Goal: Transaction & Acquisition: Purchase product/service

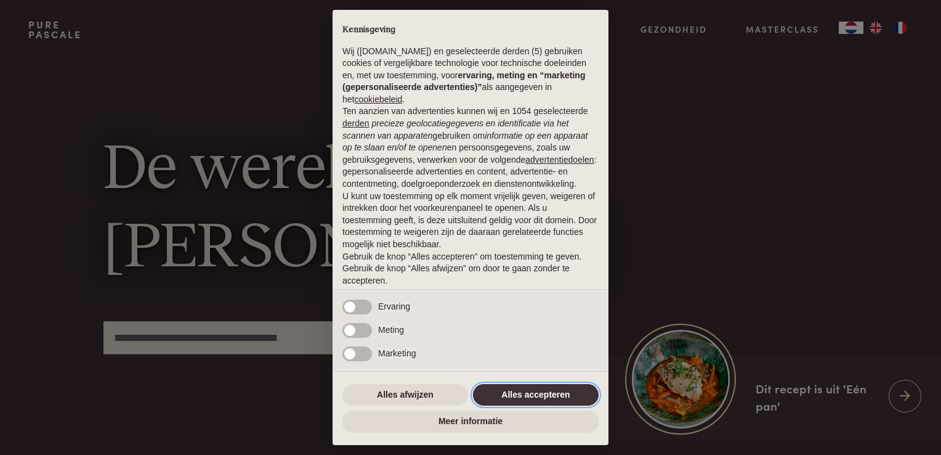
click at [520, 397] on button "Alles accepteren" at bounding box center [536, 395] width 126 height 22
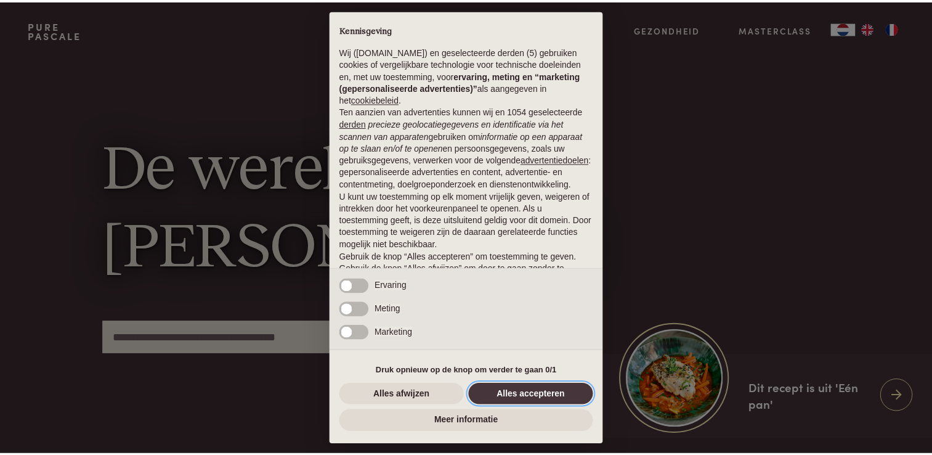
scroll to position [40, 0]
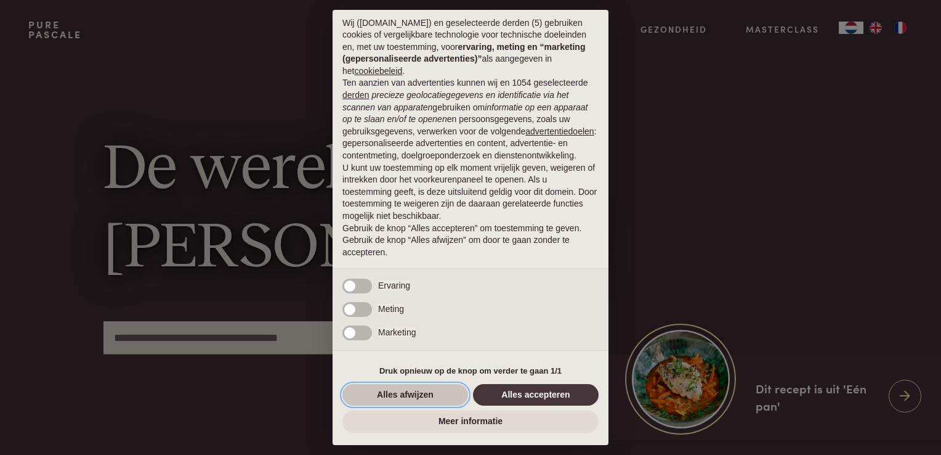
click at [409, 392] on button "Alles afwijzen" at bounding box center [405, 395] width 126 height 22
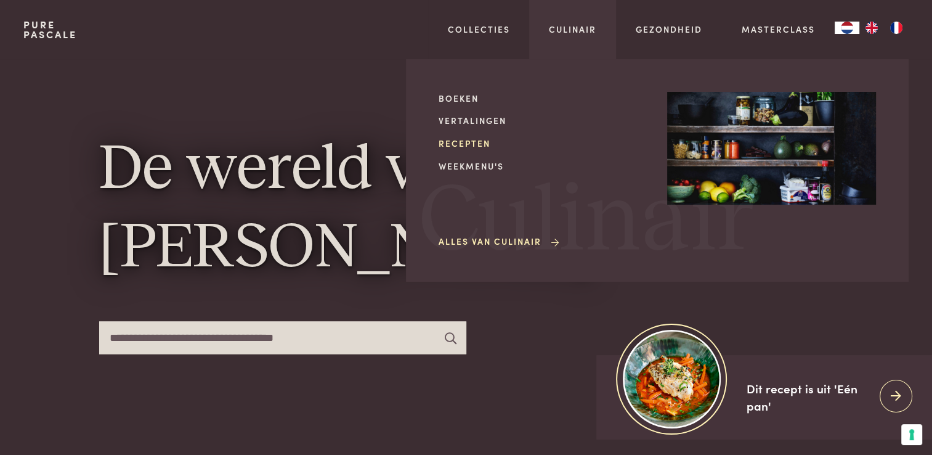
click at [472, 145] on link "Recepten" at bounding box center [543, 143] width 209 height 13
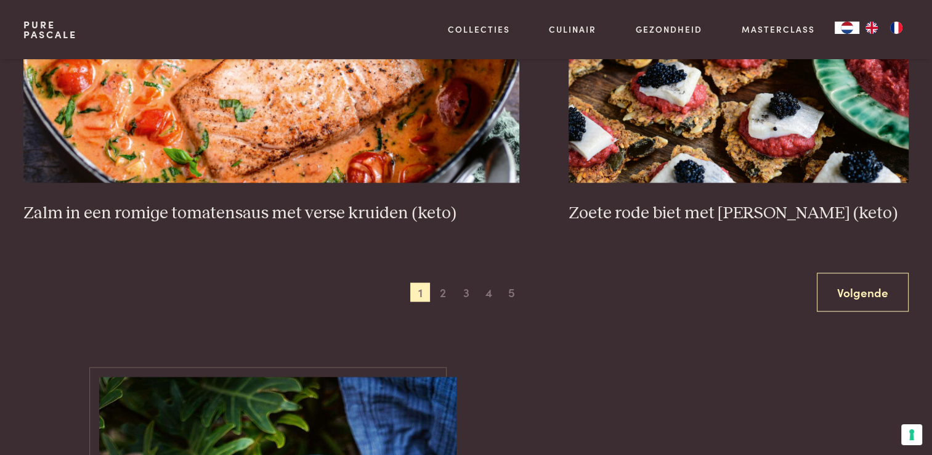
scroll to position [2402, 0]
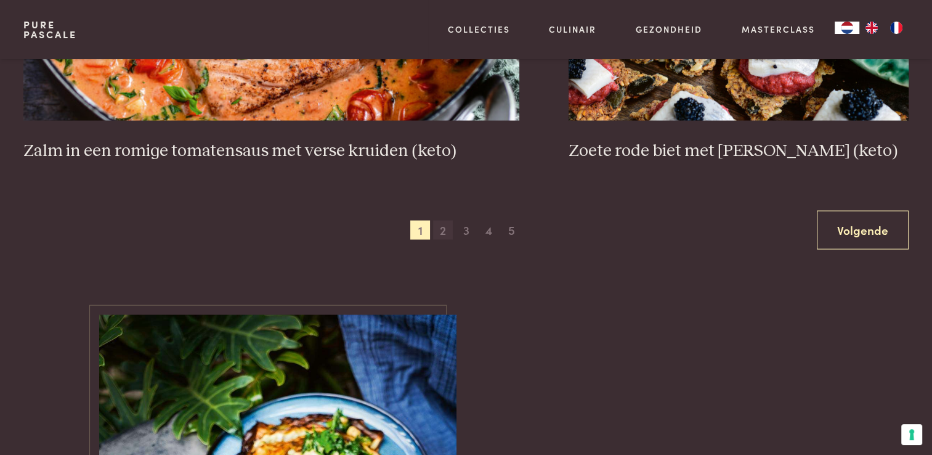
click at [439, 229] on span "2" at bounding box center [443, 231] width 20 height 20
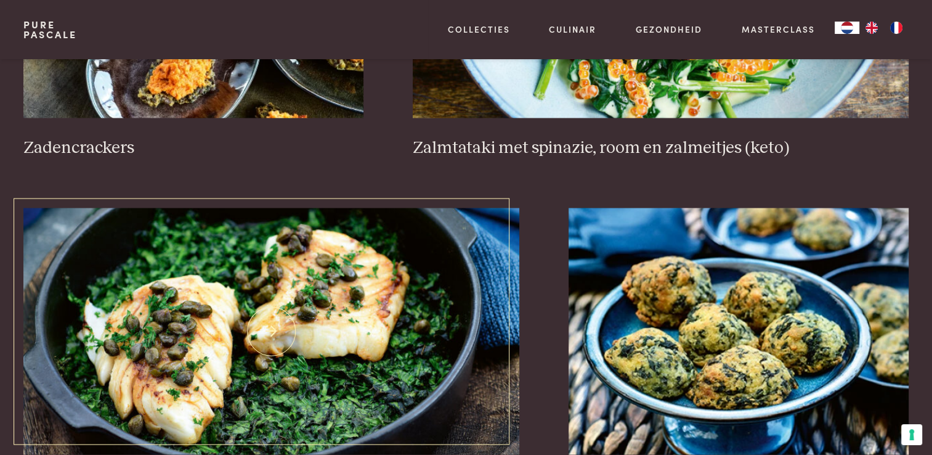
scroll to position [2315, 0]
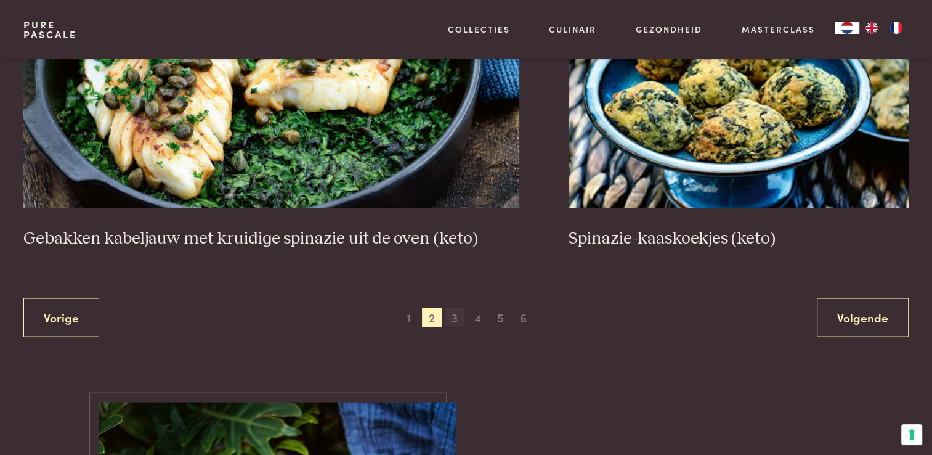
click at [456, 323] on span "3" at bounding box center [455, 317] width 20 height 20
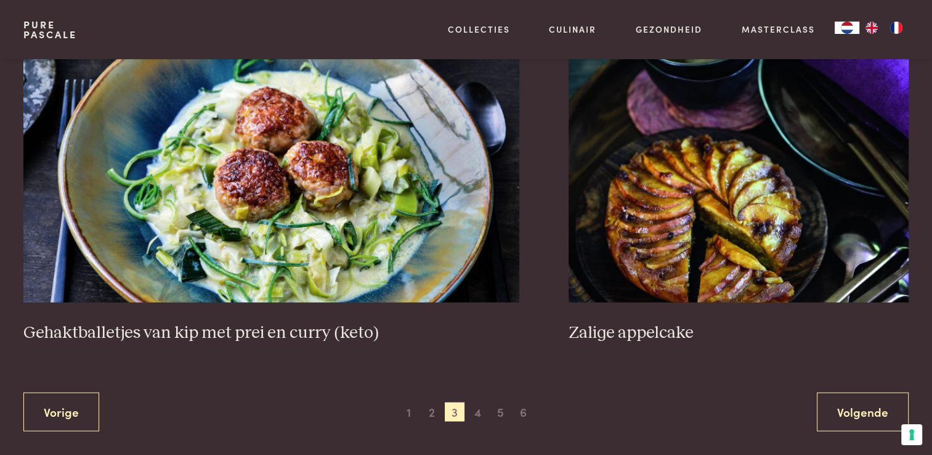
scroll to position [2315, 0]
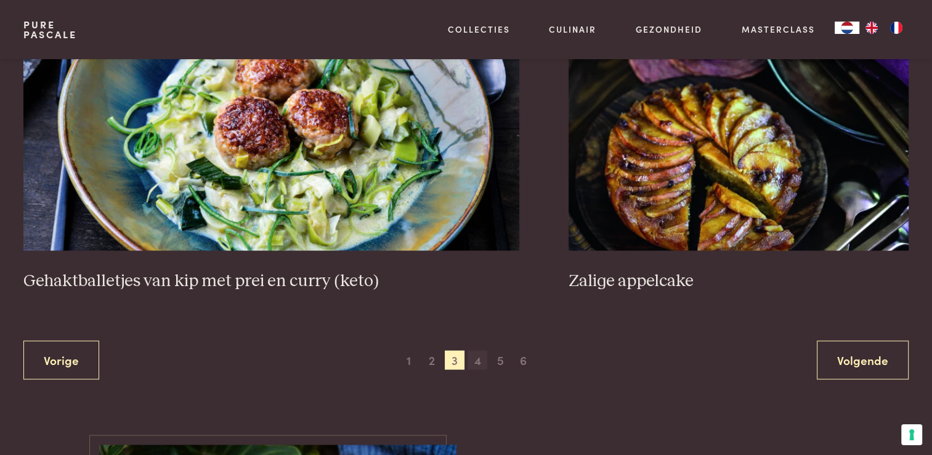
click at [477, 363] on span "4" at bounding box center [477, 360] width 20 height 20
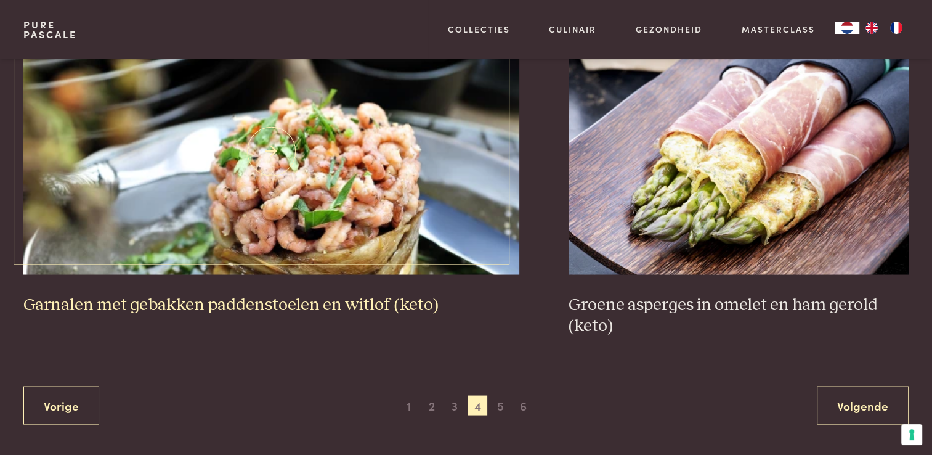
scroll to position [2254, 0]
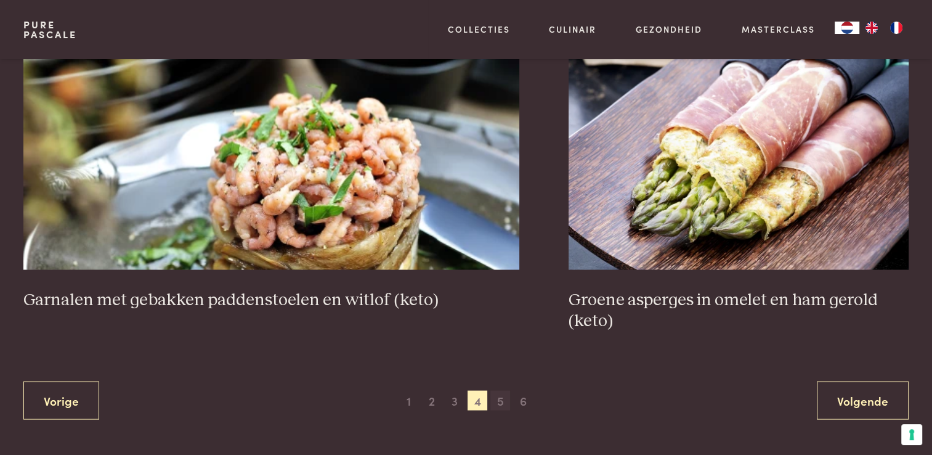
click at [505, 397] on span "5" at bounding box center [500, 400] width 20 height 20
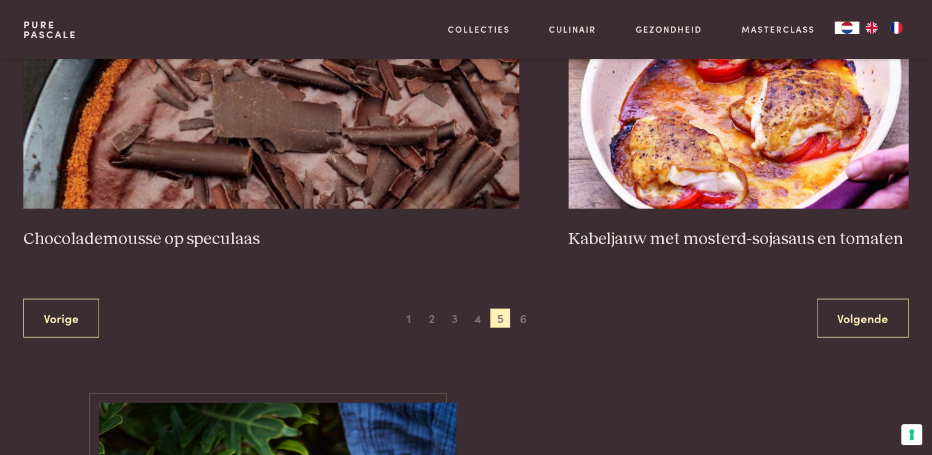
scroll to position [2315, 0]
click at [525, 313] on span "6" at bounding box center [524, 317] width 20 height 20
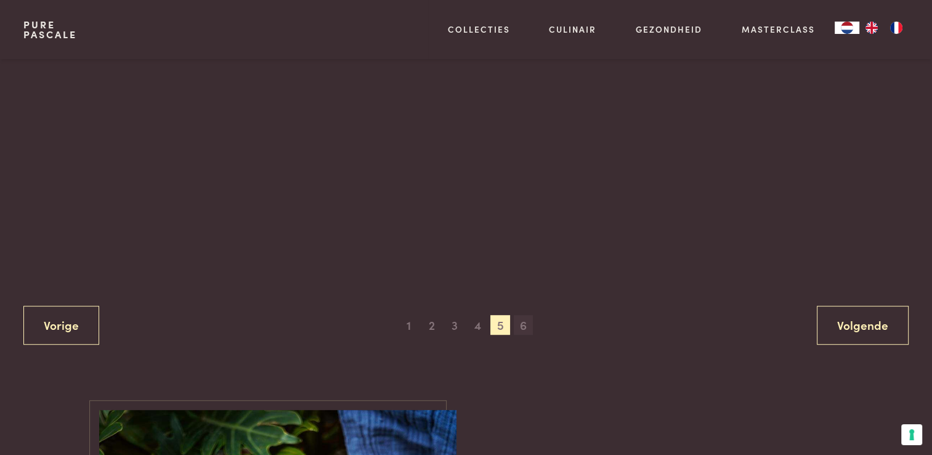
click at [525, 315] on span "6" at bounding box center [524, 325] width 20 height 20
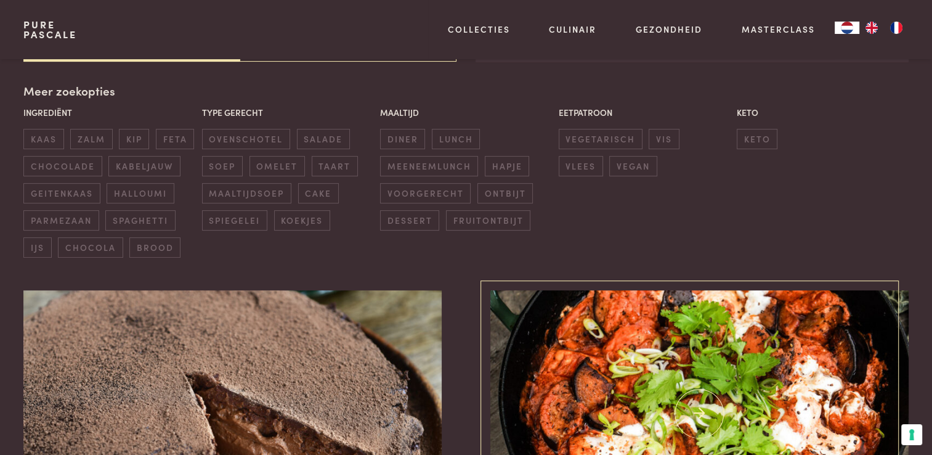
scroll to position [283, 0]
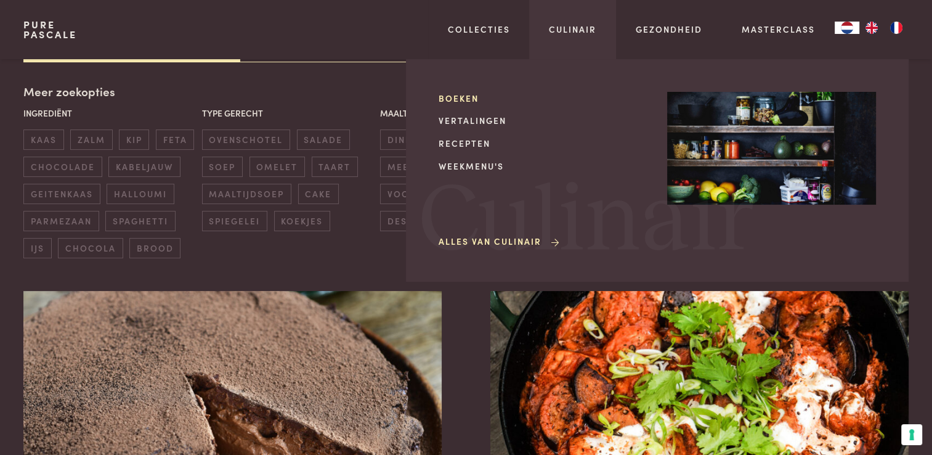
click at [466, 97] on link "Boeken" at bounding box center [543, 98] width 209 height 13
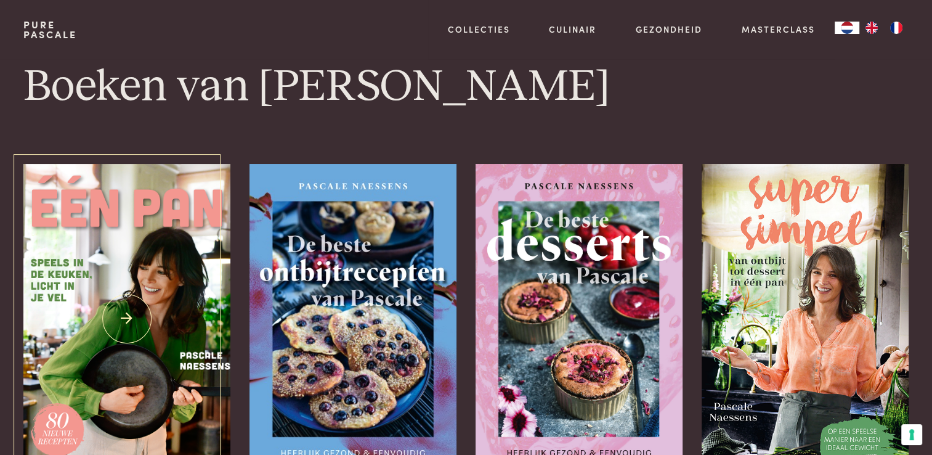
click at [137, 302] on img at bounding box center [126, 319] width 206 height 310
